Goal: Task Accomplishment & Management: Use online tool/utility

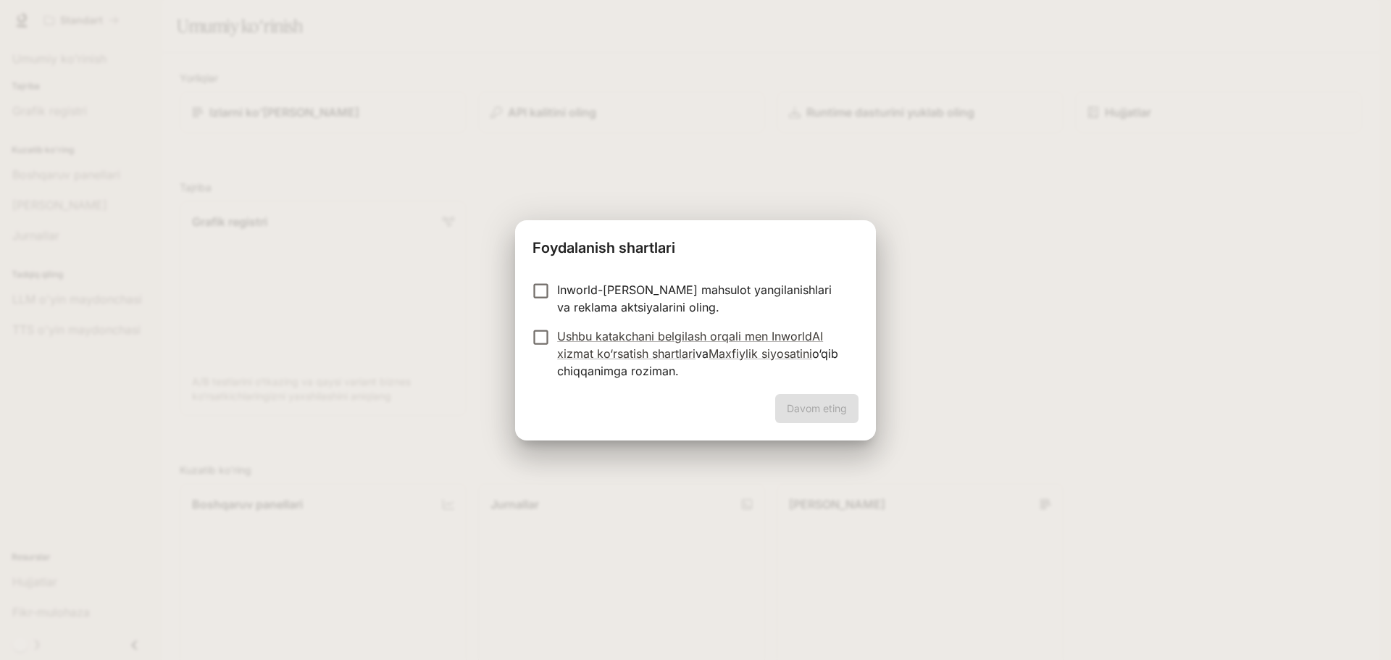
click at [576, 293] on font "Inworld-[PERSON_NAME] mahsulot yangilanishlari va reklama aktsiyalarini oling." at bounding box center [694, 298] width 274 height 32
click at [830, 406] on font "Davom eting" at bounding box center [817, 408] width 60 height 12
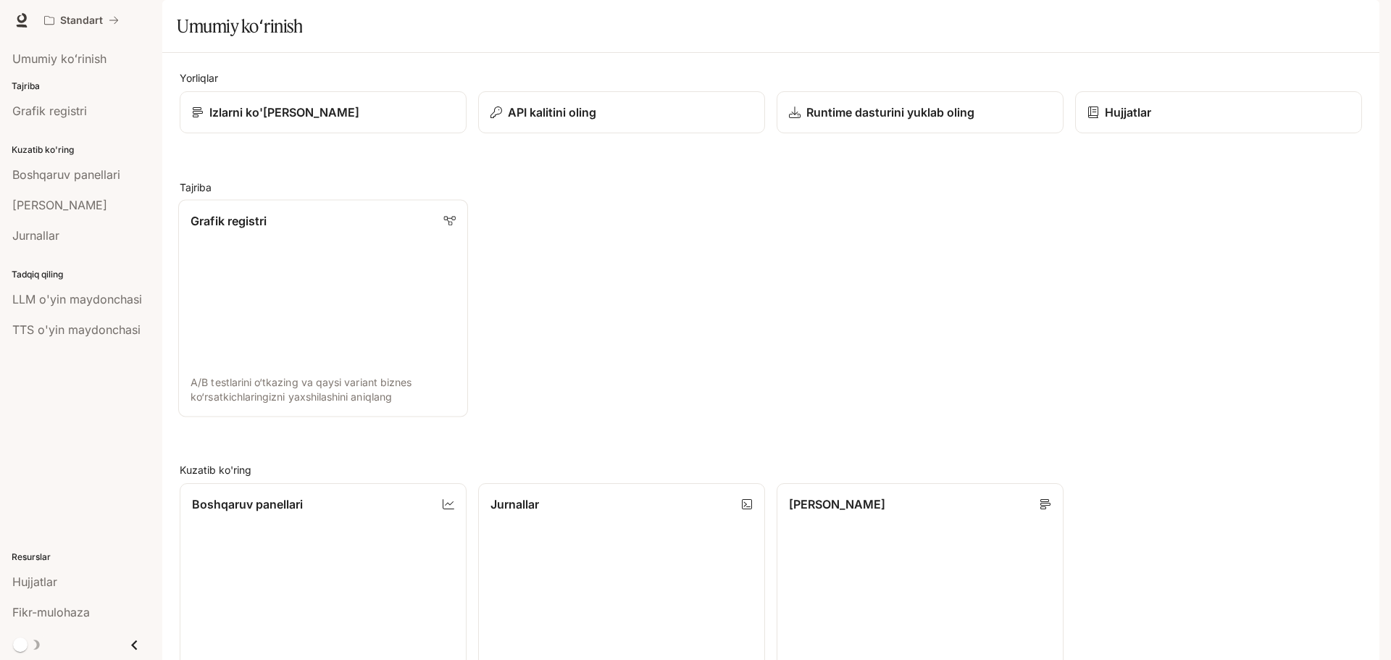
click at [304, 294] on link "Grafik registri A/B testlarini o‘tkazing va qaysi variant biznes ko‘rsatkichlar…" at bounding box center [323, 308] width 290 height 217
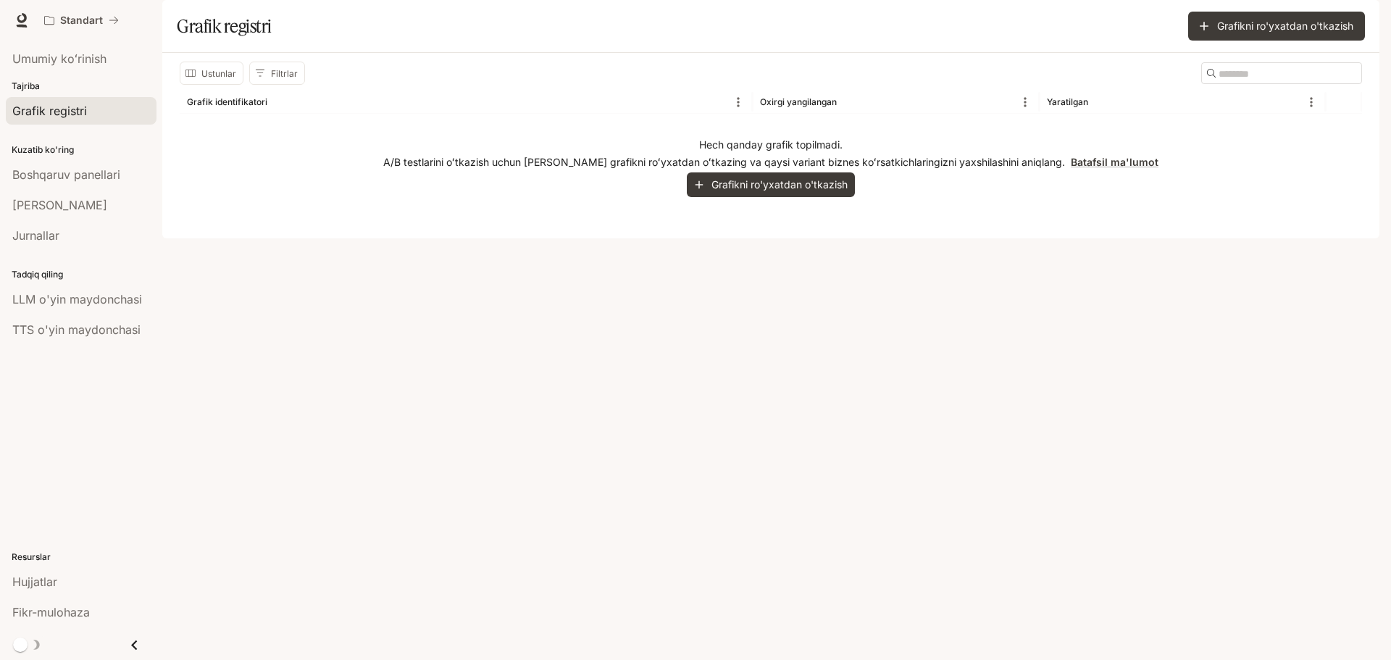
click at [34, 85] on font "Tajriba" at bounding box center [26, 85] width 28 height 11
click at [28, 87] on font "Tajriba" at bounding box center [26, 85] width 28 height 11
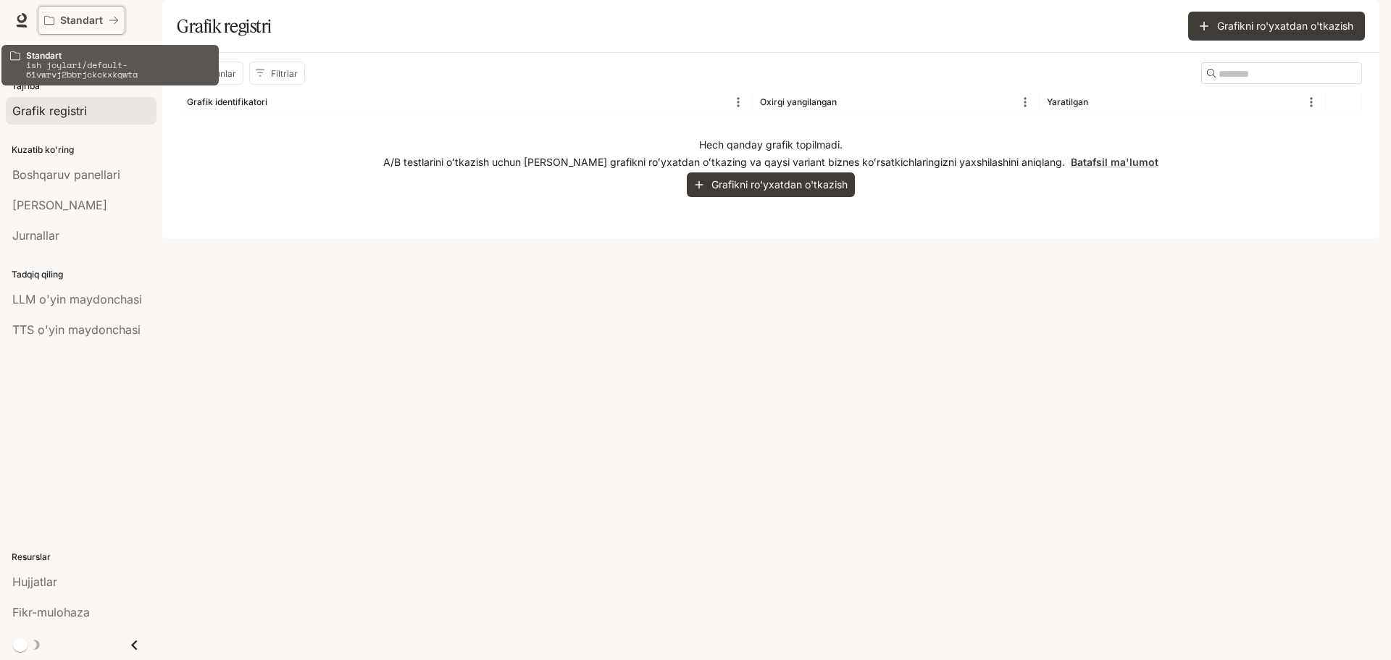
click at [88, 22] on font "Standart" at bounding box center [81, 20] width 43 height 12
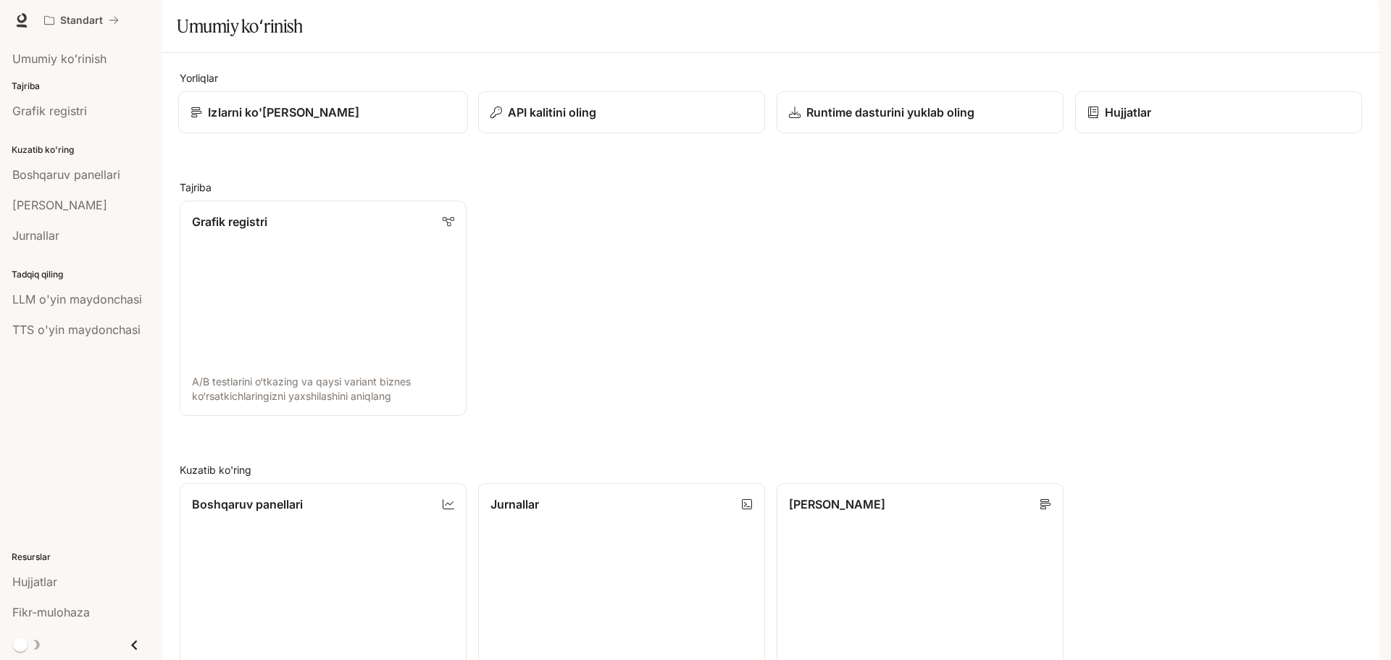
click at [355, 121] on div "Izlarni ko'[PERSON_NAME]" at bounding box center [322, 112] width 265 height 17
